Goal: Task Accomplishment & Management: Complete application form

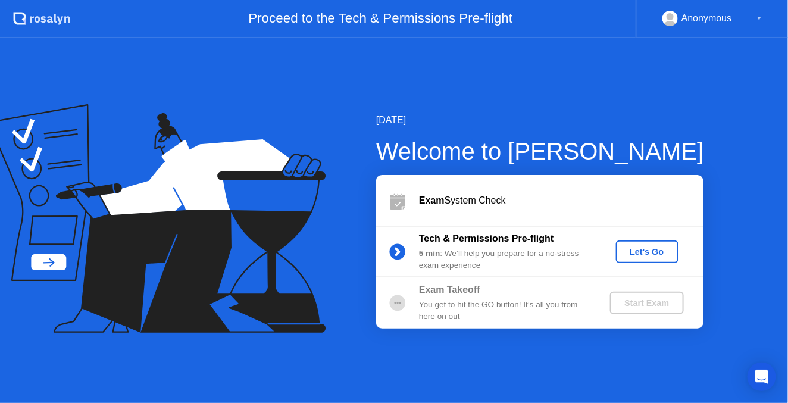
click at [673, 60] on div "[DATE] Welcome to [PERSON_NAME] Exam System Check Tech & Permissions Pre-flight…" at bounding box center [394, 220] width 788 height 365
click at [665, 248] on div "Let's Go" at bounding box center [647, 252] width 53 height 10
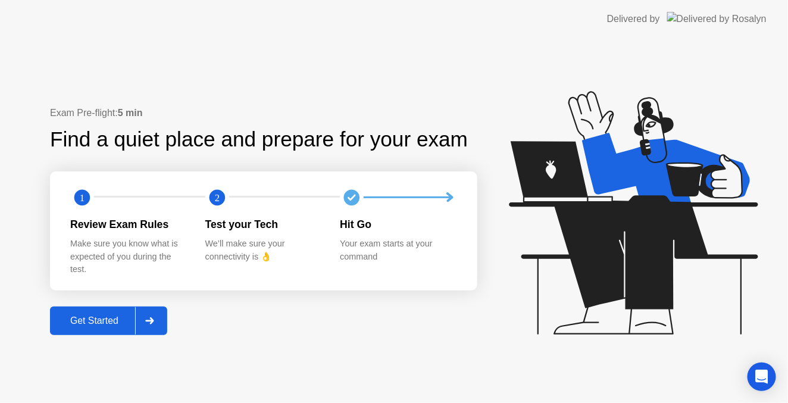
click at [82, 316] on div "Get Started" at bounding box center [95, 321] width 82 height 11
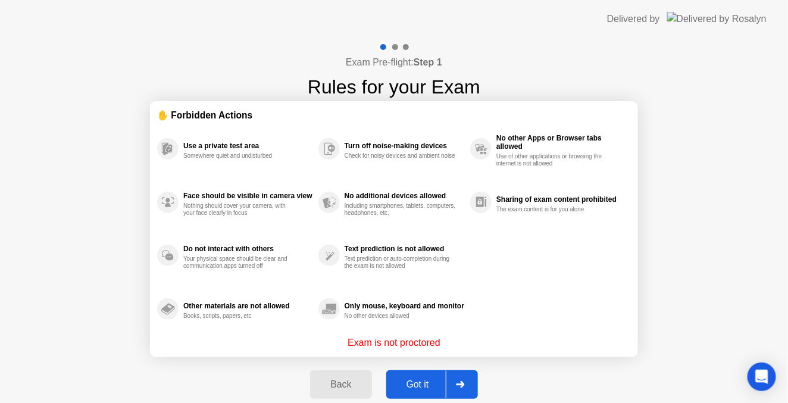
click at [433, 386] on div "Got it" at bounding box center [418, 384] width 56 height 11
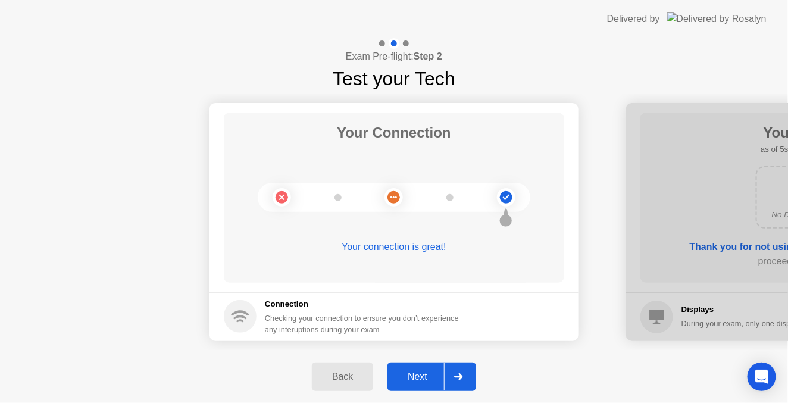
click at [453, 383] on div at bounding box center [458, 376] width 29 height 27
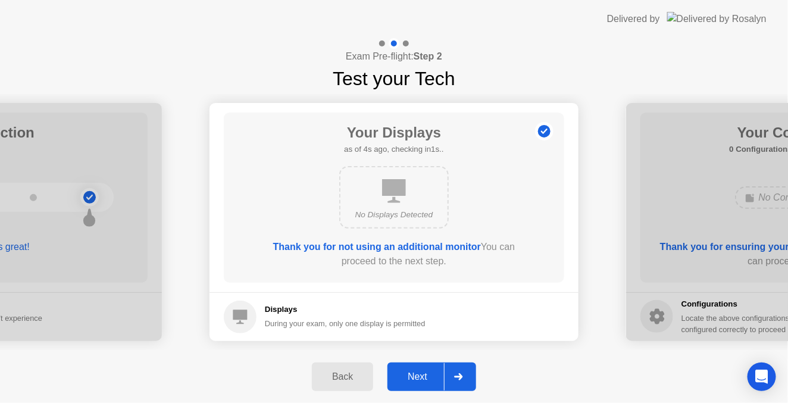
click at [429, 389] on button "Next" at bounding box center [432, 377] width 89 height 29
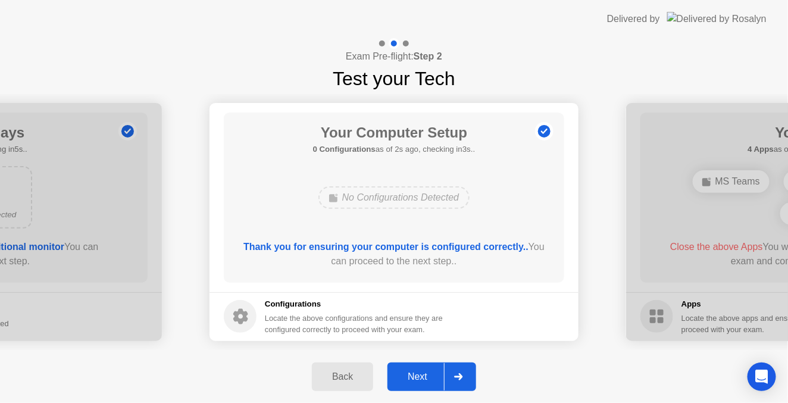
click at [444, 384] on button "Next" at bounding box center [432, 377] width 89 height 29
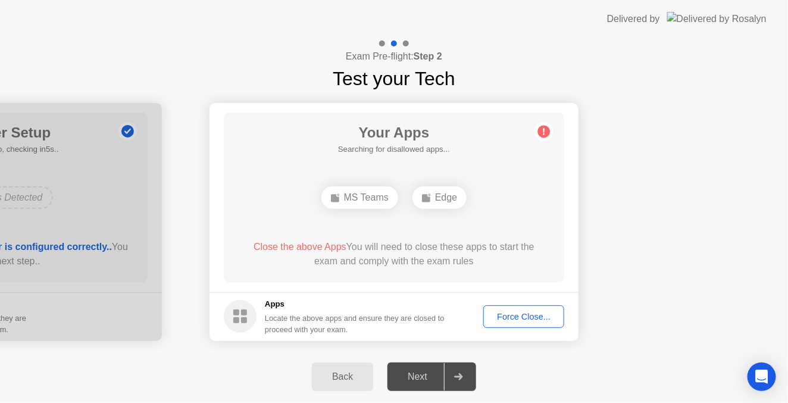
click at [517, 319] on div "Force Close..." at bounding box center [524, 317] width 73 height 10
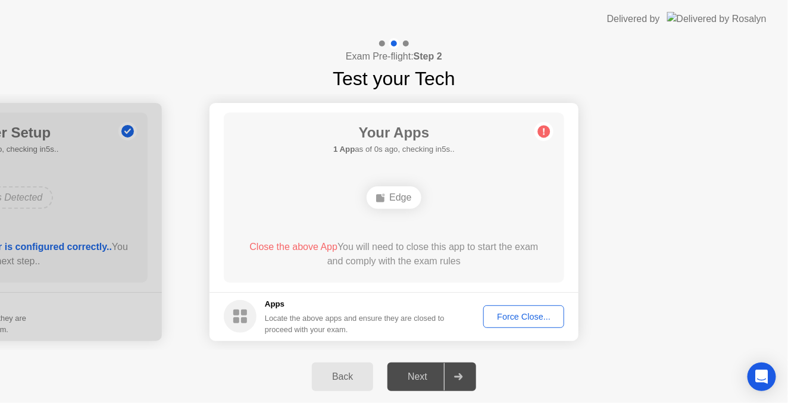
click at [512, 321] on div "Force Close..." at bounding box center [524, 317] width 73 height 10
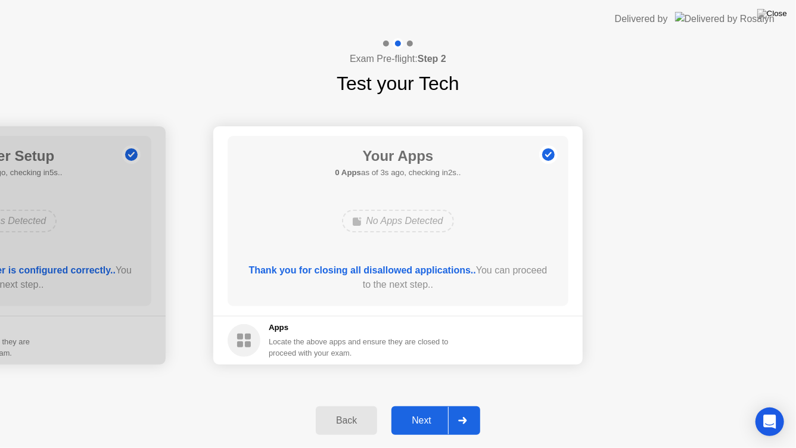
click at [420, 410] on div "Next" at bounding box center [421, 420] width 53 height 11
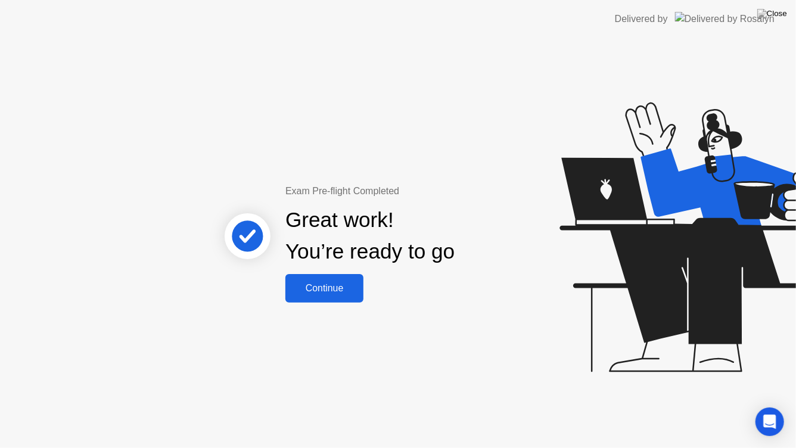
click at [344, 294] on div "Continue" at bounding box center [324, 288] width 71 height 11
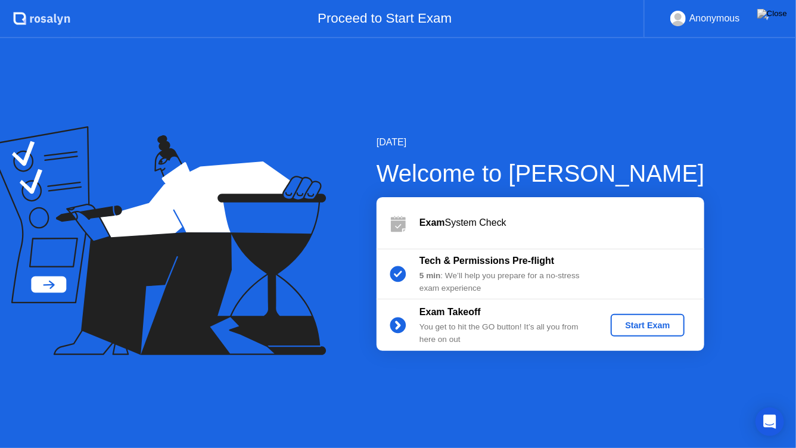
click at [637, 327] on div "Start Exam" at bounding box center [647, 325] width 64 height 10
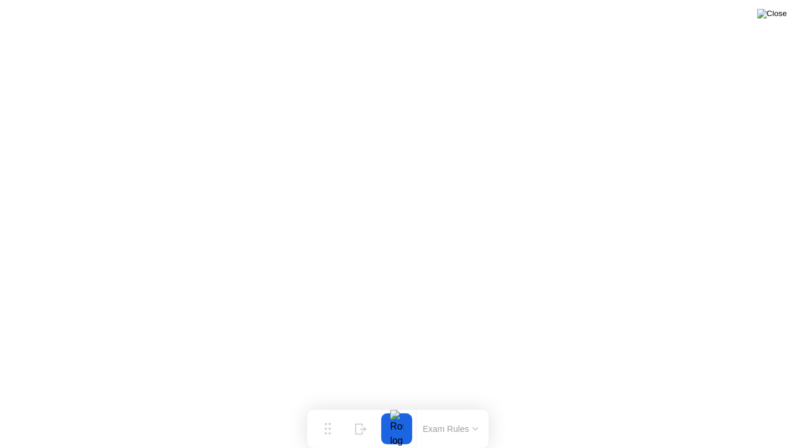
click at [773, 18] on img at bounding box center [772, 14] width 30 height 10
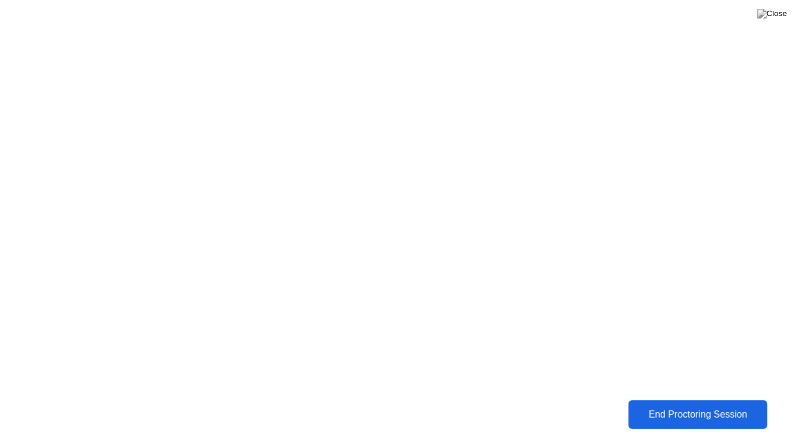
click at [737, 410] on div "End Proctoring Session" at bounding box center [698, 414] width 132 height 11
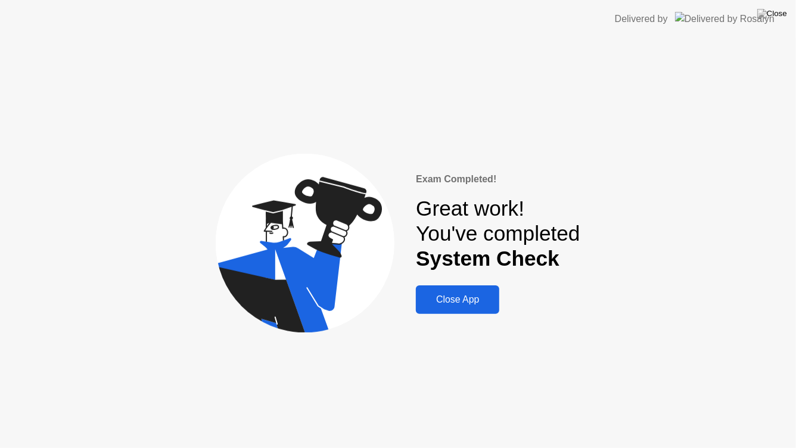
click at [477, 300] on div "Close App" at bounding box center [457, 299] width 76 height 11
